Goal: Obtain resource: Download file/media

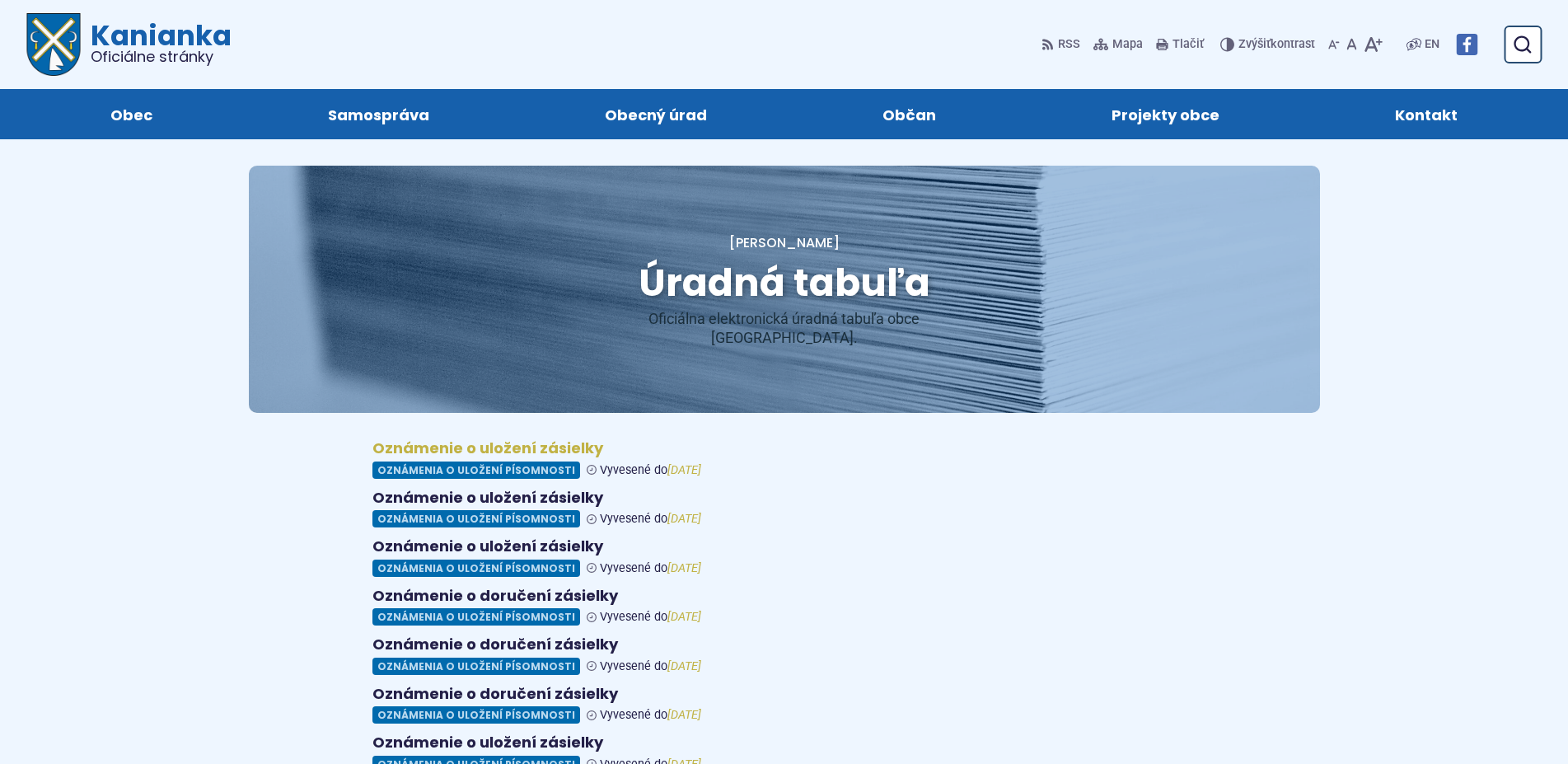
click at [477, 450] on figure at bounding box center [784, 459] width 824 height 40
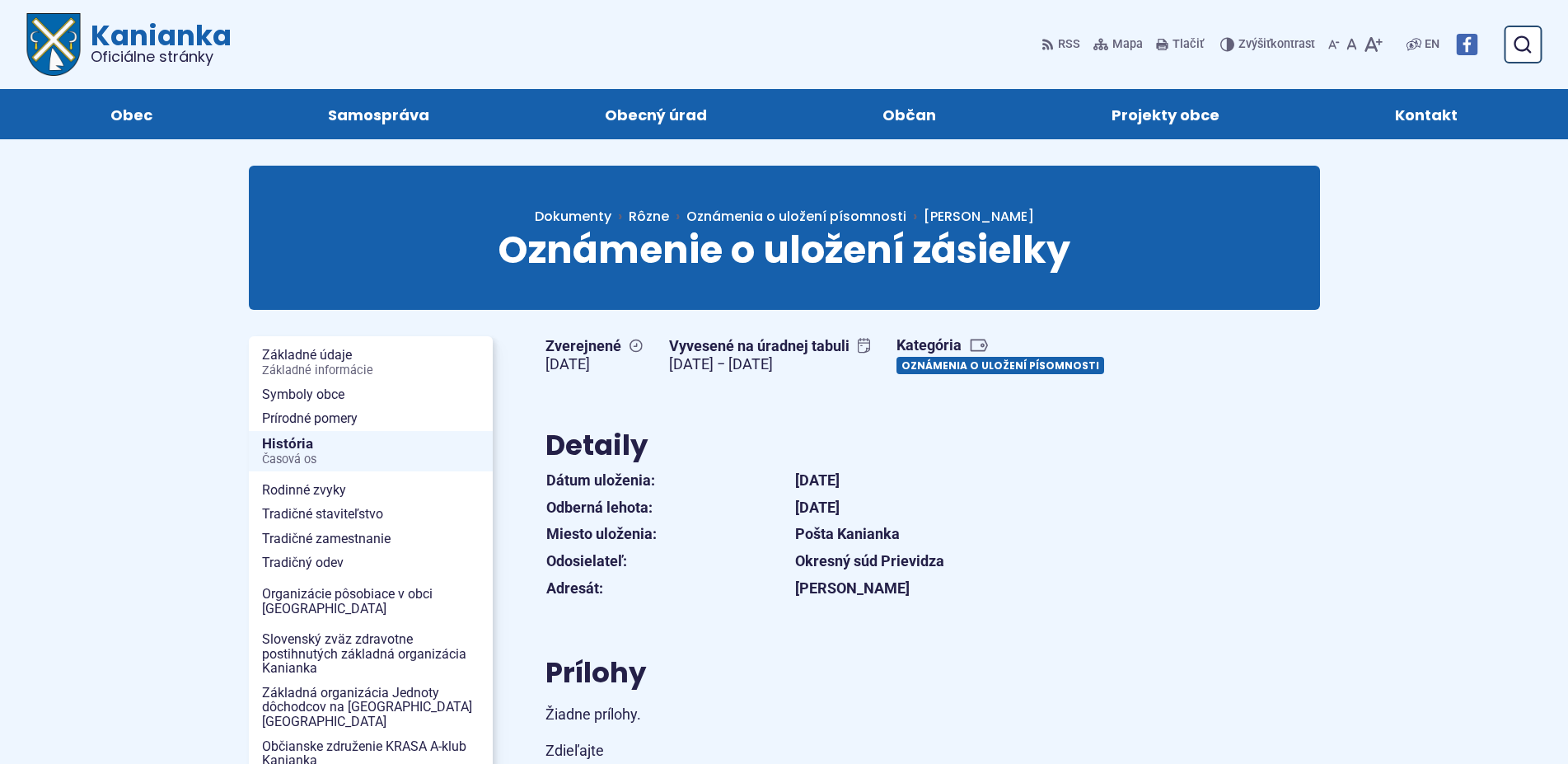
click at [897, 374] on link "Oznámenia o uložení písomnosti" at bounding box center [1001, 365] width 208 height 17
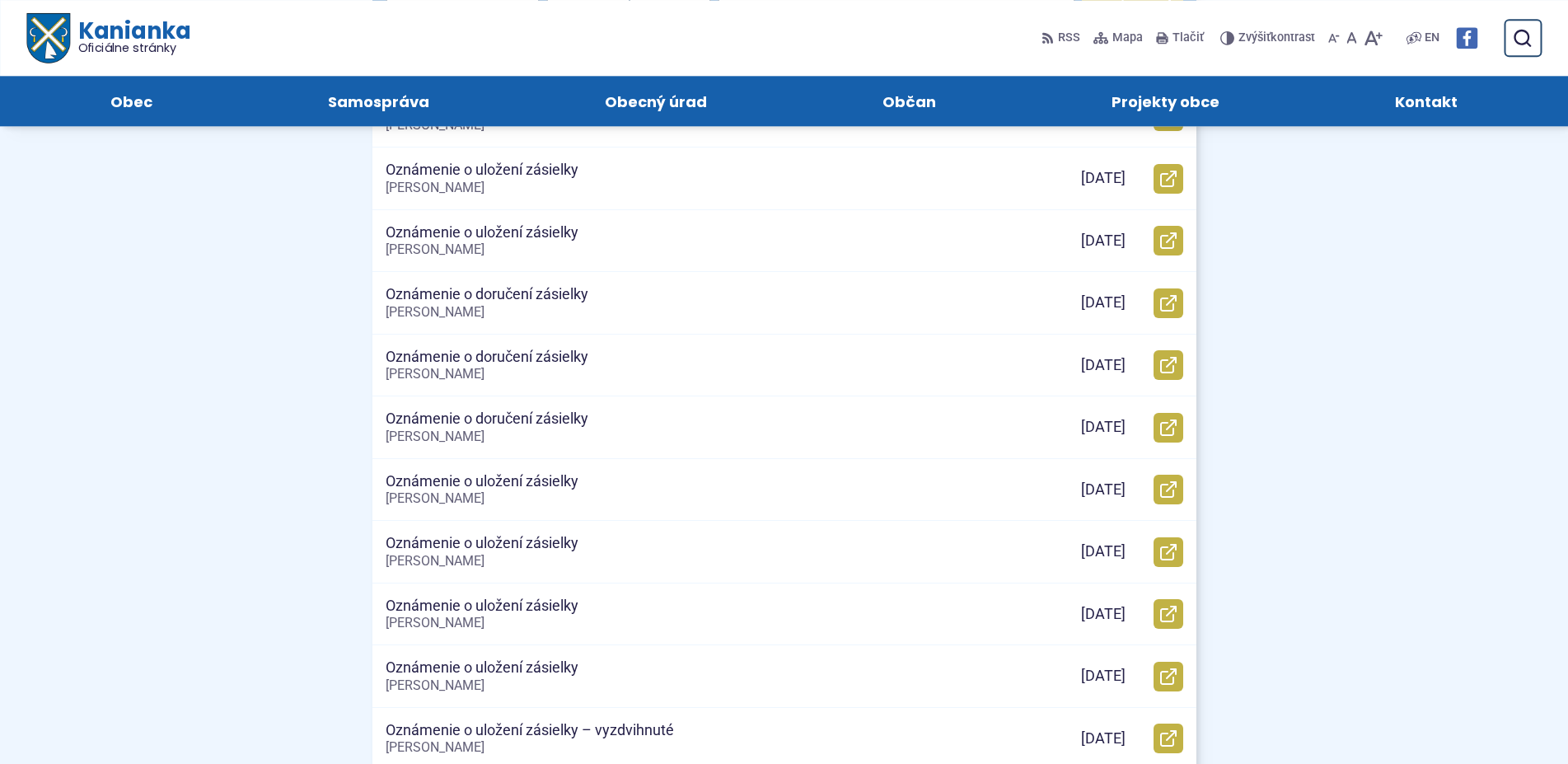
scroll to position [420, 0]
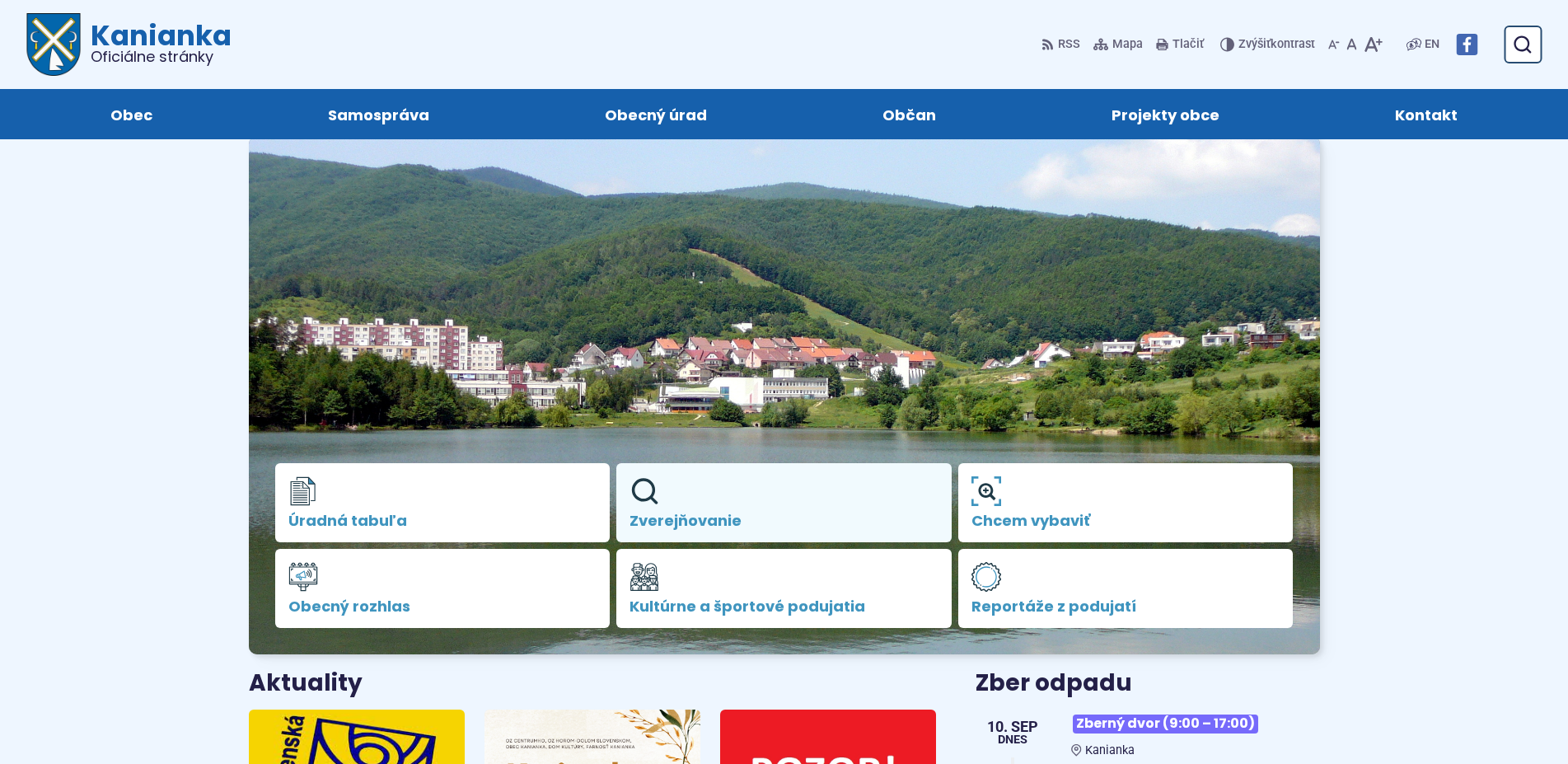
click at [731, 520] on span "Zverejňovanie" at bounding box center [784, 521] width 309 height 17
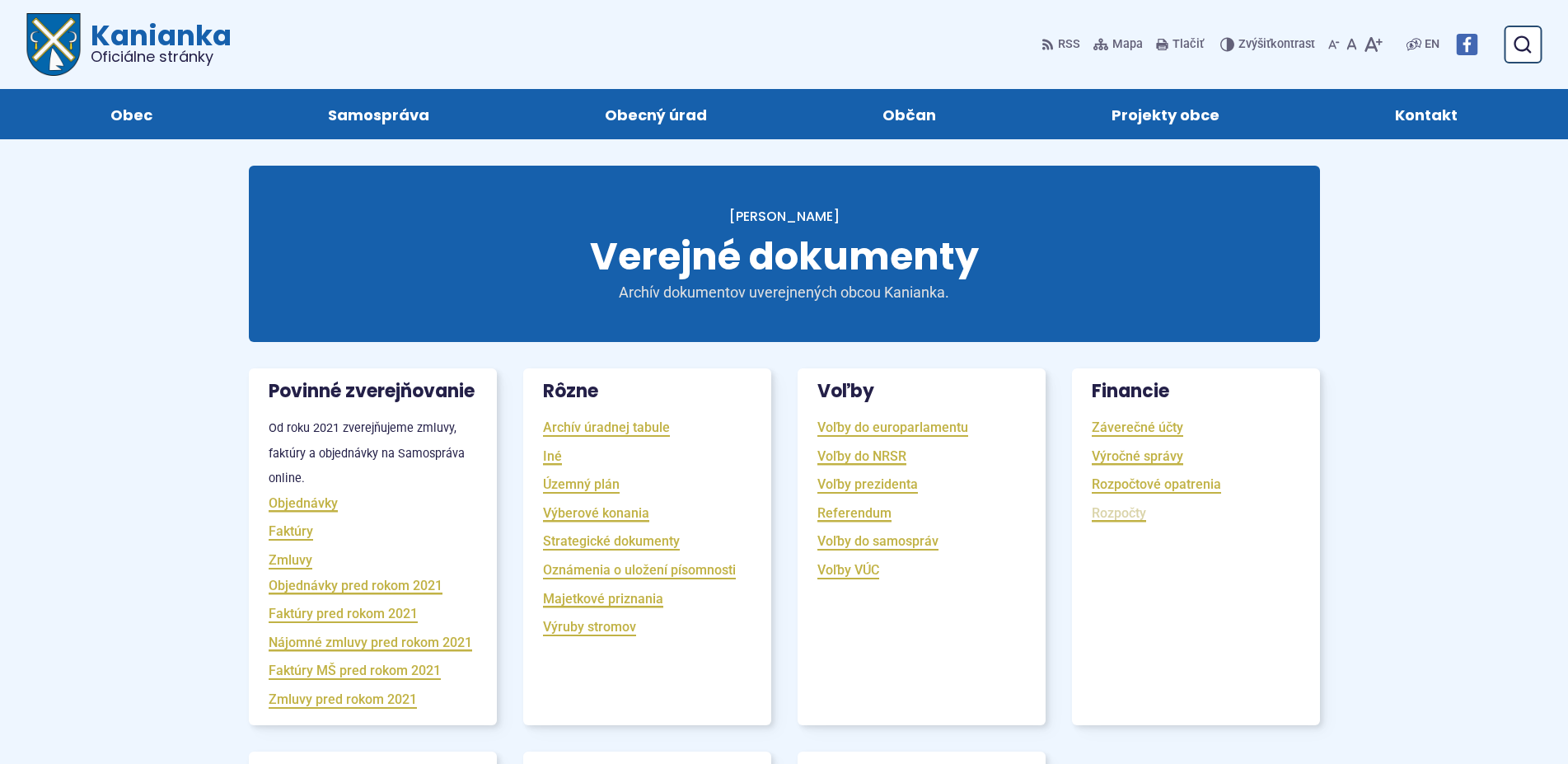
click at [1115, 512] on link "Rozpočty" at bounding box center [1119, 512] width 54 height 19
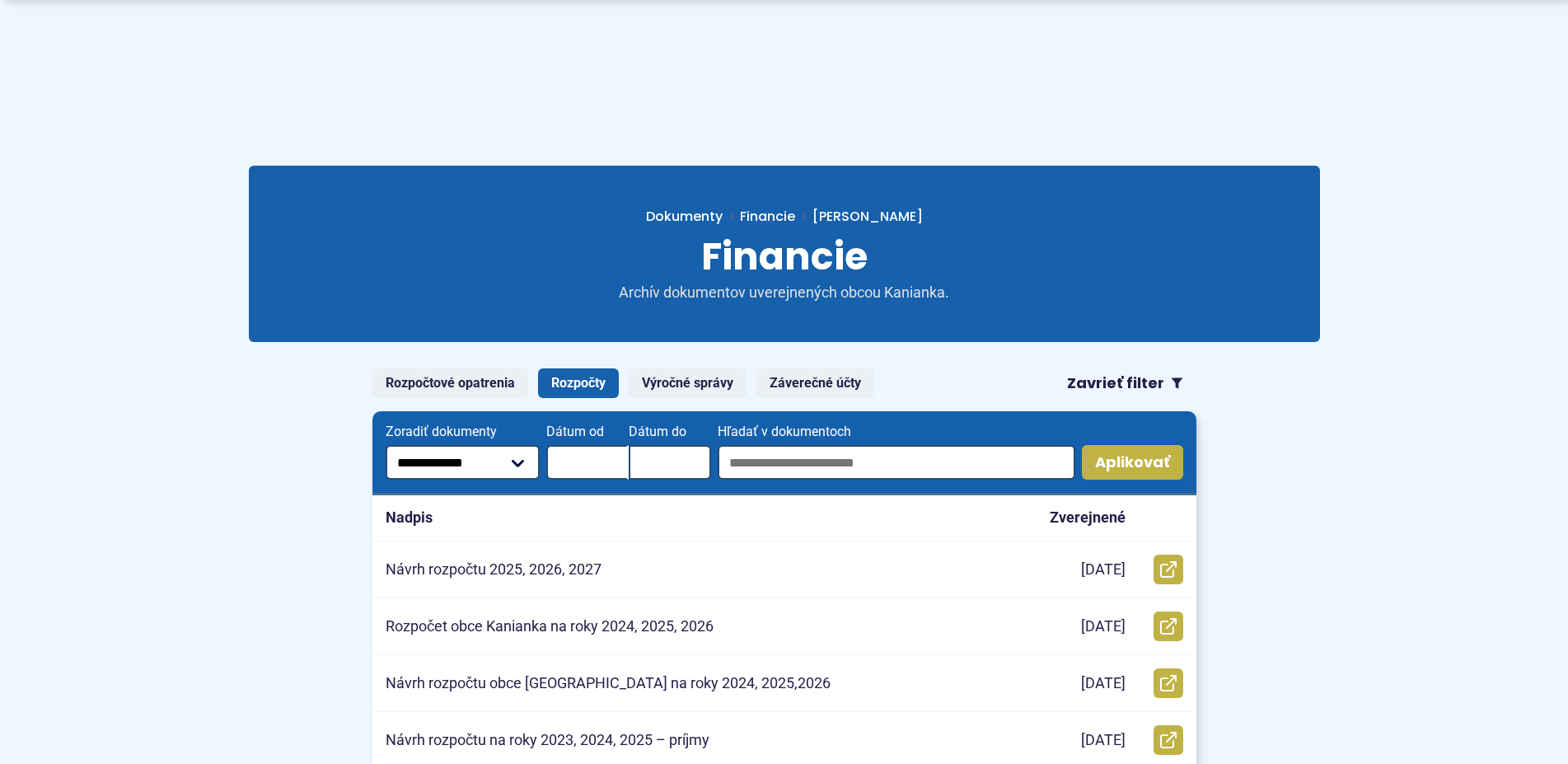
scroll to position [168, 0]
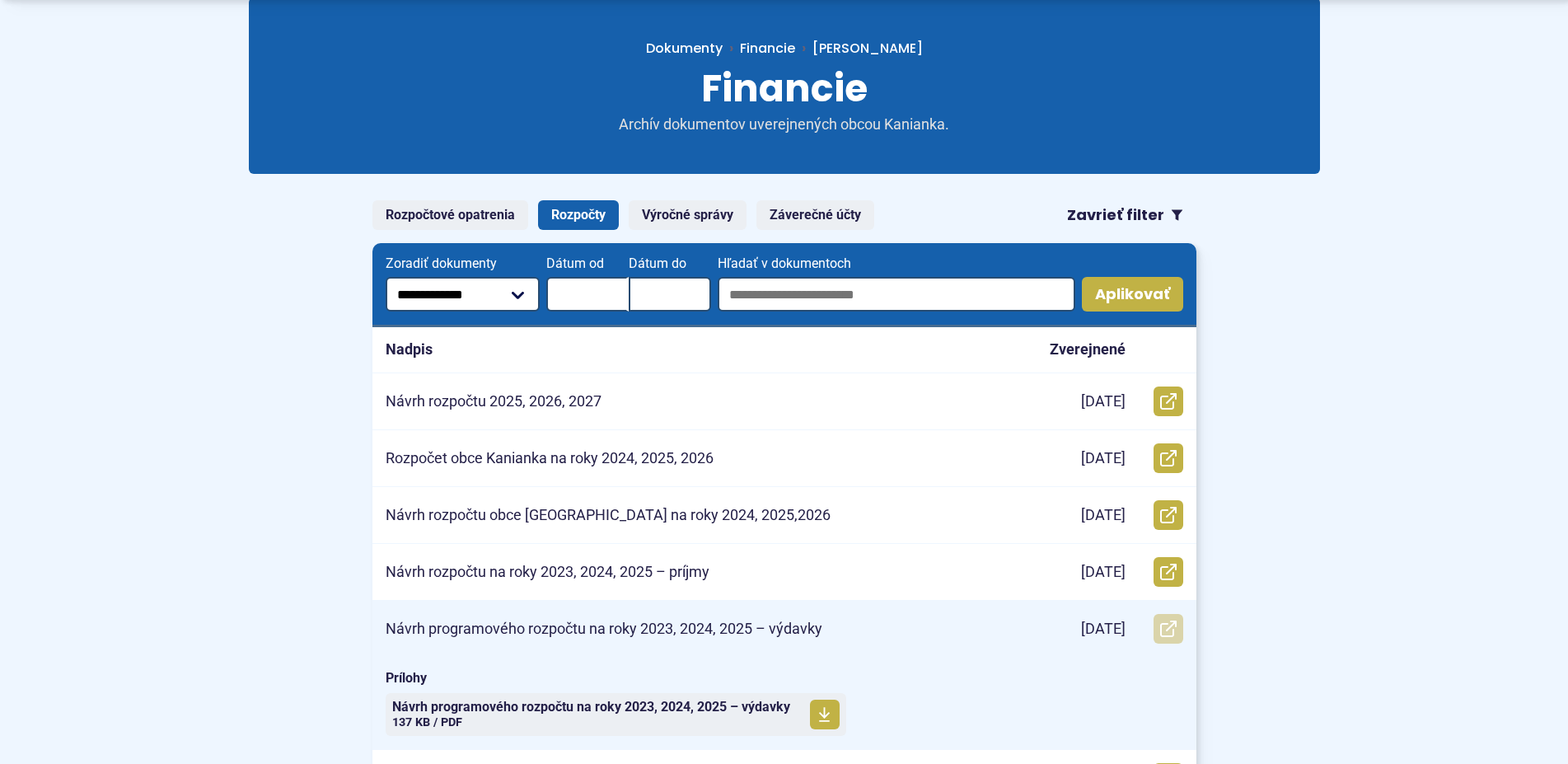
click at [1171, 629] on icon at bounding box center [1169, 629] width 17 height 17
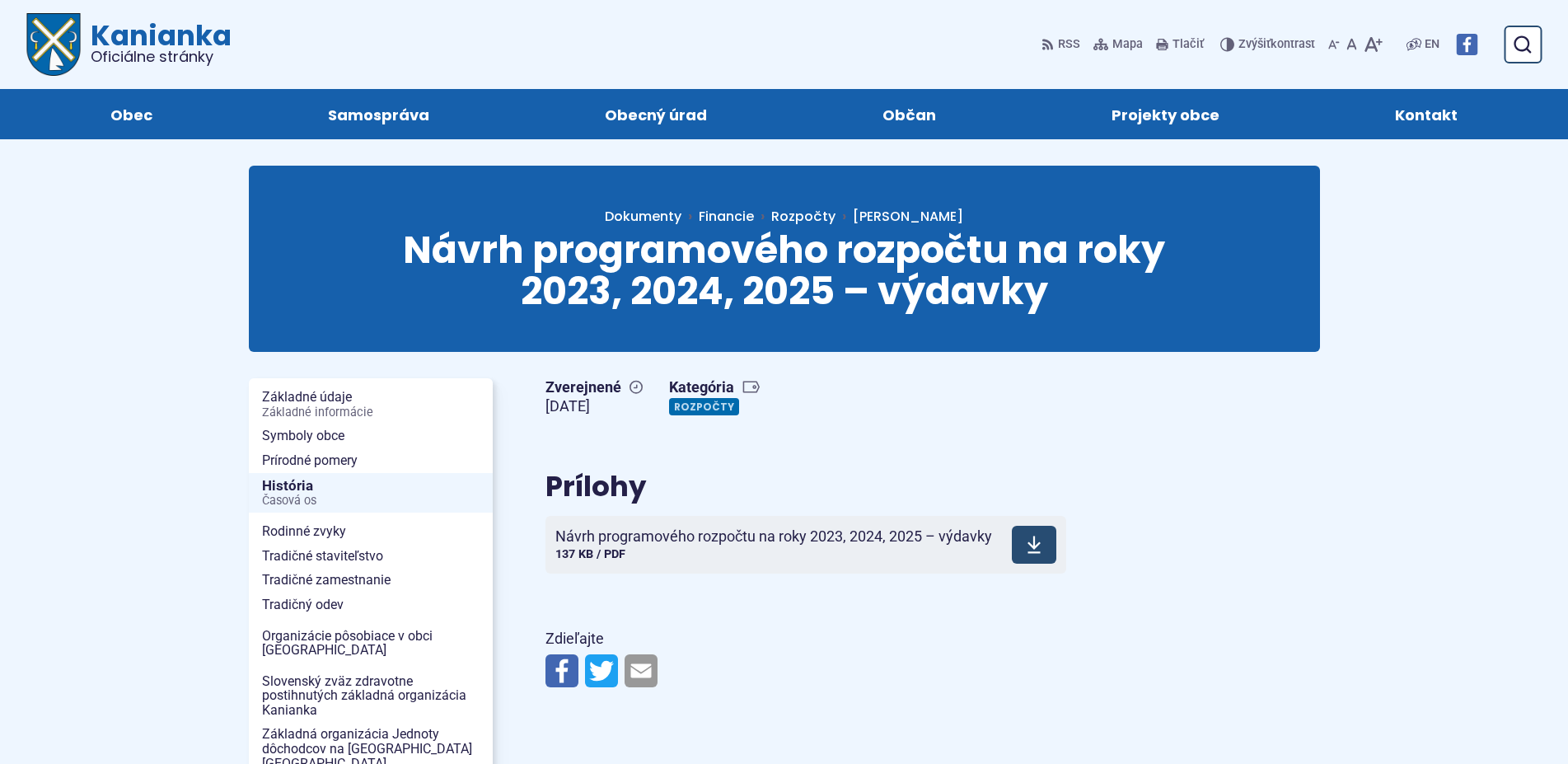
click at [1024, 542] on span at bounding box center [1034, 545] width 45 height 38
